Goal: Find specific page/section: Find specific page/section

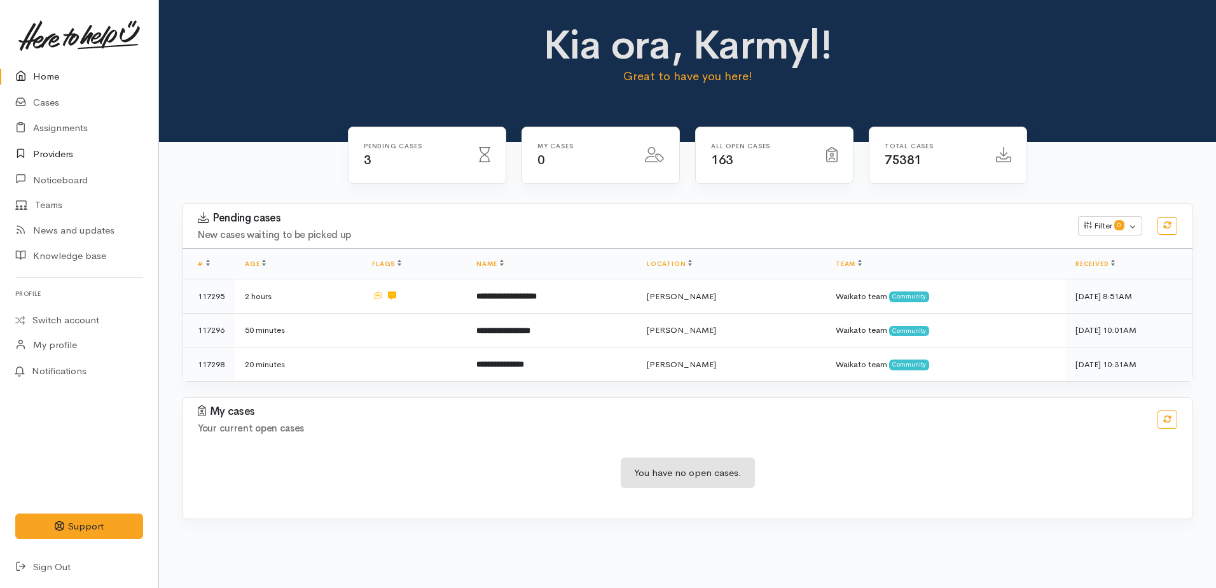
click at [46, 160] on link "Providers" at bounding box center [79, 154] width 158 height 26
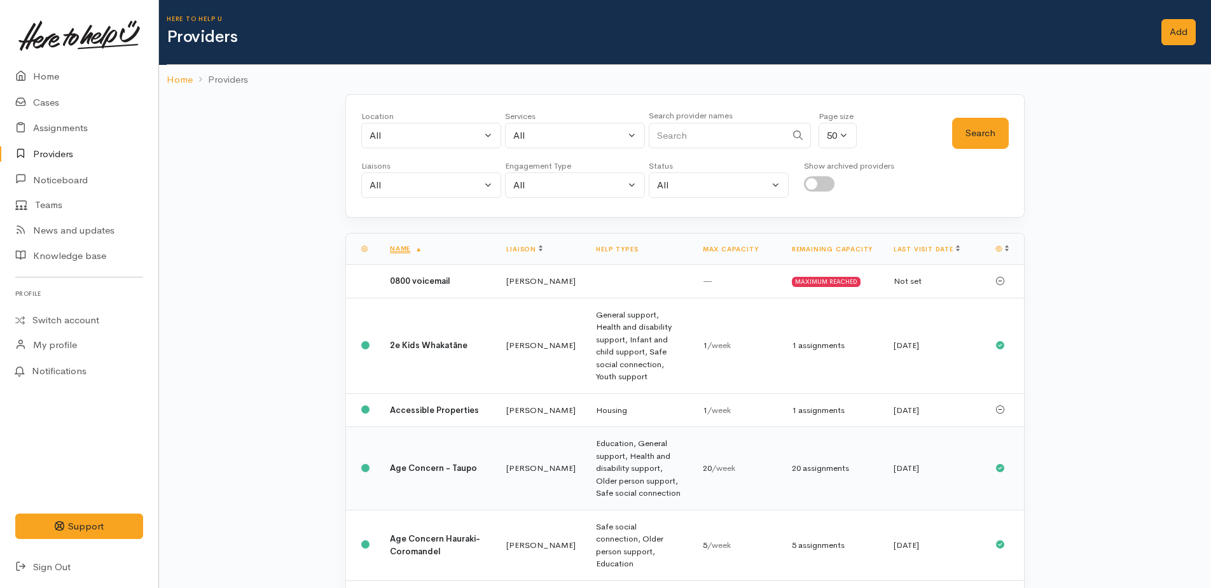
scroll to position [191, 0]
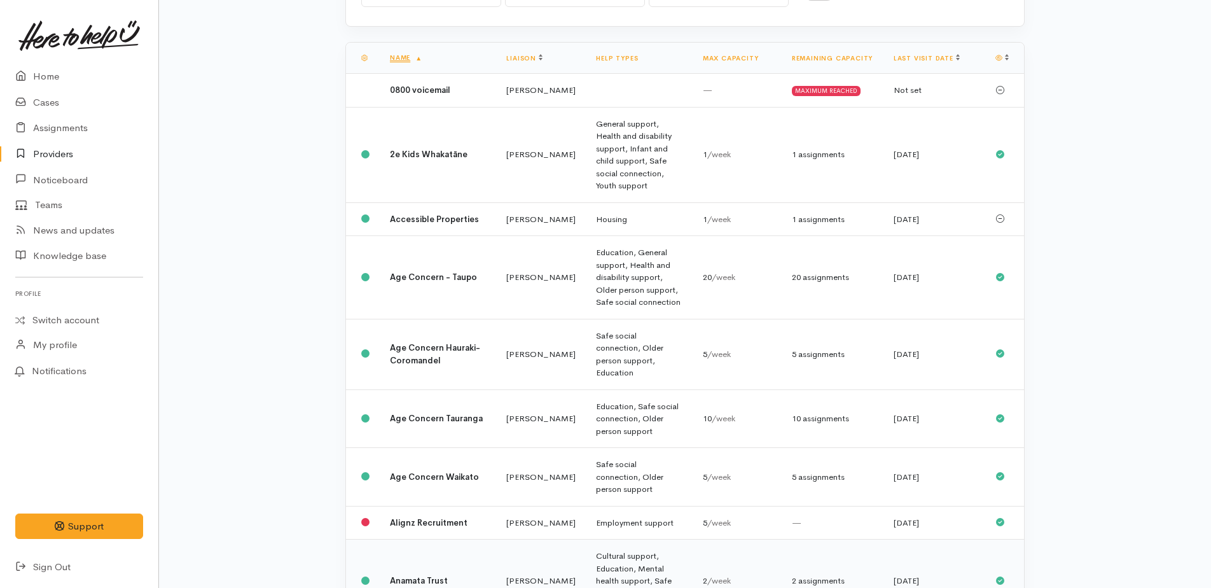
click at [411, 575] on b "Anamata Trust" at bounding box center [419, 580] width 58 height 11
